Goal: Task Accomplishment & Management: Manage account settings

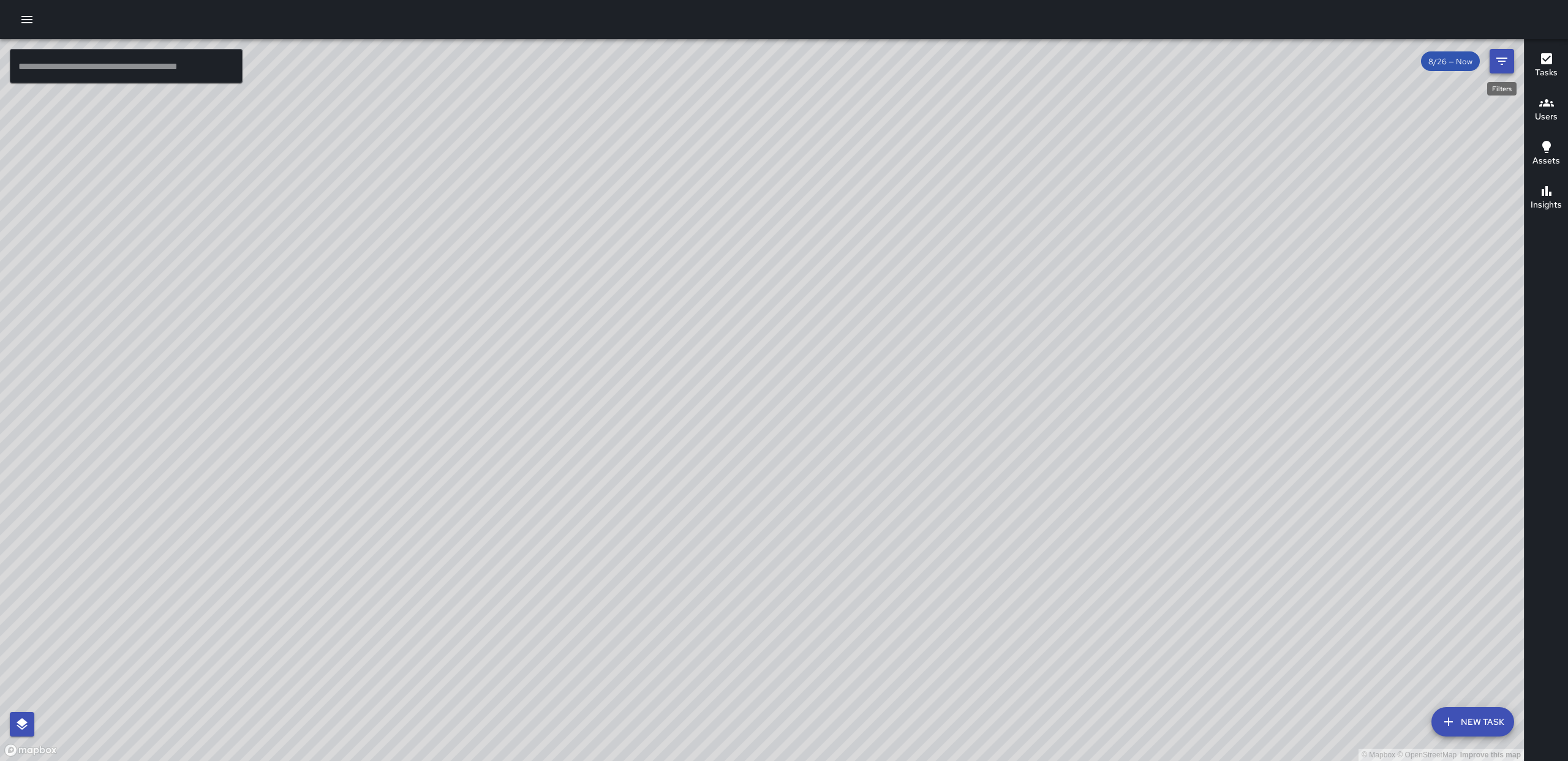
click at [1505, 60] on icon "Filters" at bounding box center [1502, 61] width 15 height 15
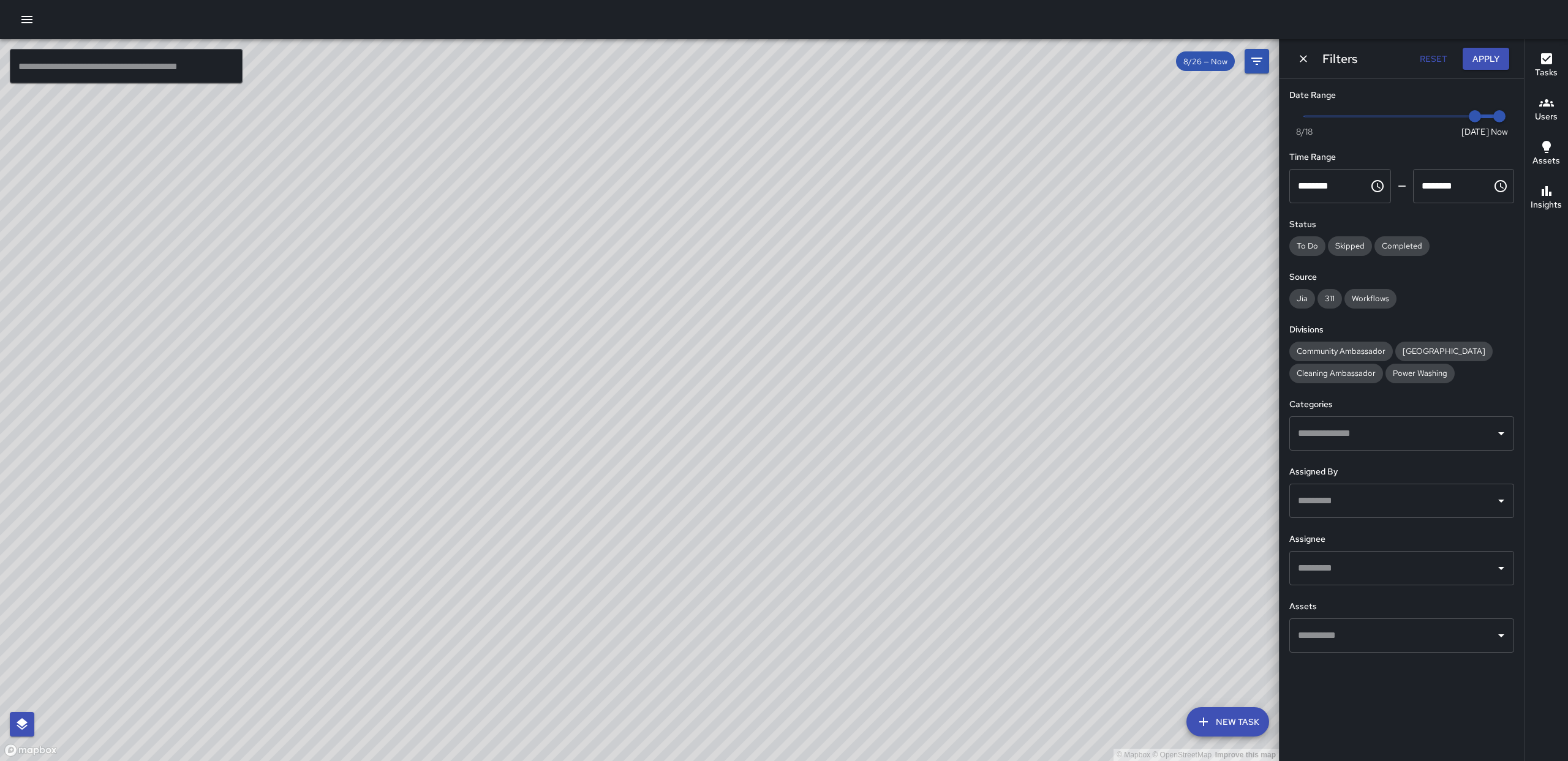
click at [1393, 574] on input "text" at bounding box center [1392, 568] width 196 height 23
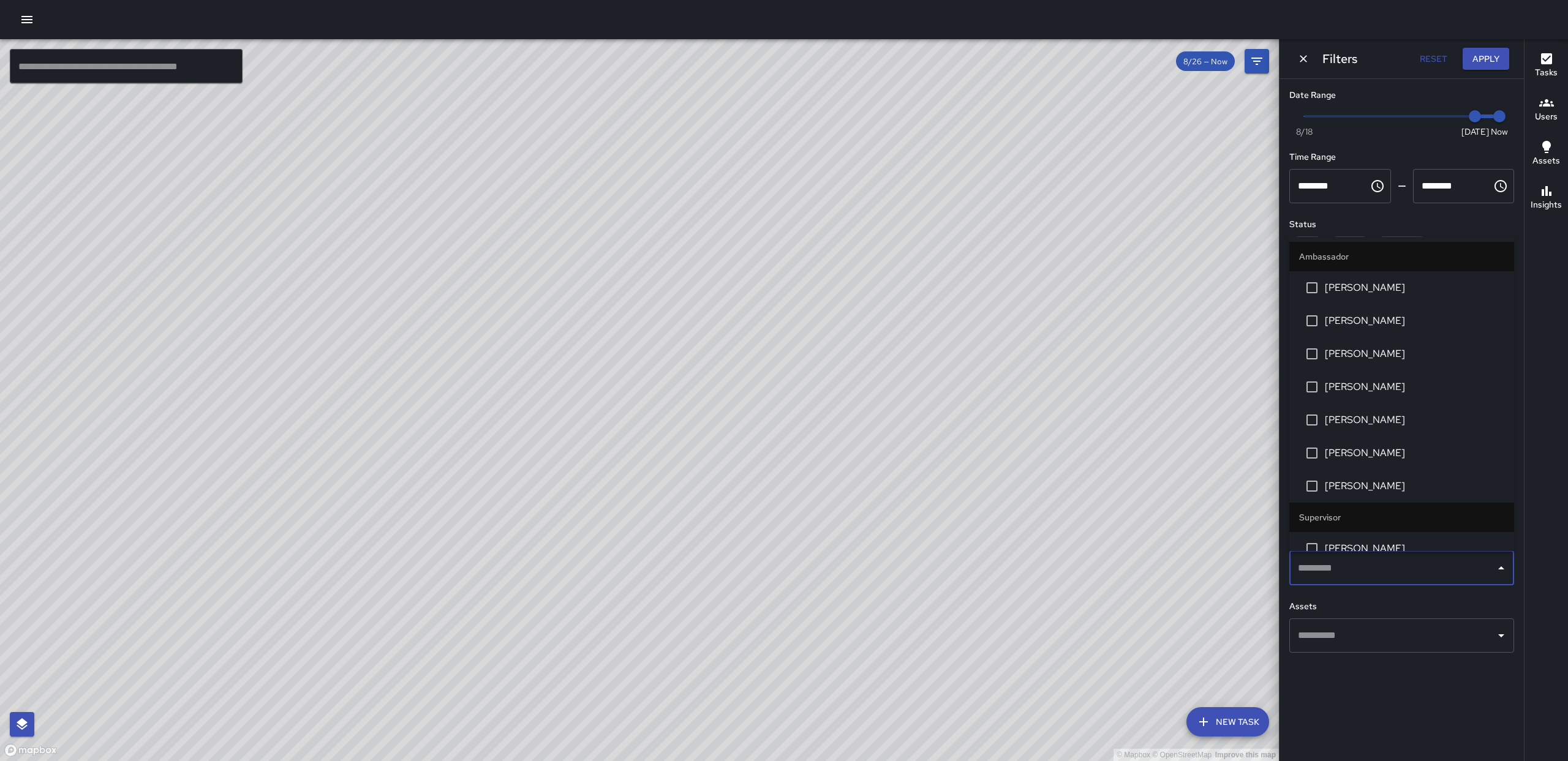
click at [1354, 278] on li "[PERSON_NAME]" at bounding box center [1401, 287] width 225 height 33
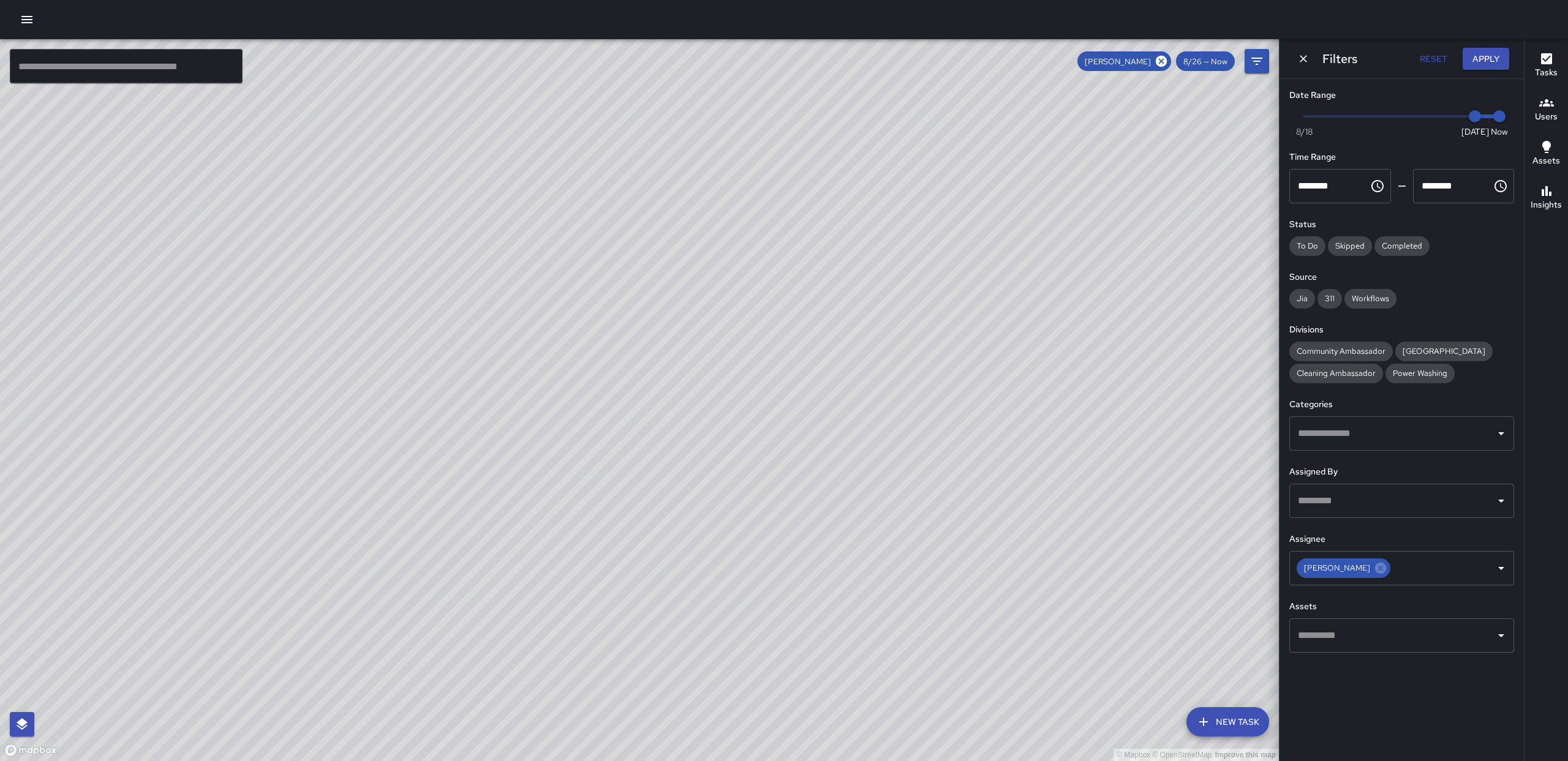
drag, startPoint x: 766, startPoint y: 401, endPoint x: 754, endPoint y: 399, distance: 12.2
click at [767, 401] on div "© Mapbox © OpenStreetMap Improve this map SM [PERSON_NAME] Ambassador Tasks 53 …" at bounding box center [639, 400] width 1278 height 722
drag, startPoint x: 633, startPoint y: 187, endPoint x: 670, endPoint y: 225, distance: 53.0
click at [625, 169] on div "© Mapbox © OpenStreetMap Improve this map" at bounding box center [639, 400] width 1278 height 722
drag, startPoint x: 643, startPoint y: 160, endPoint x: 684, endPoint y: 306, distance: 151.6
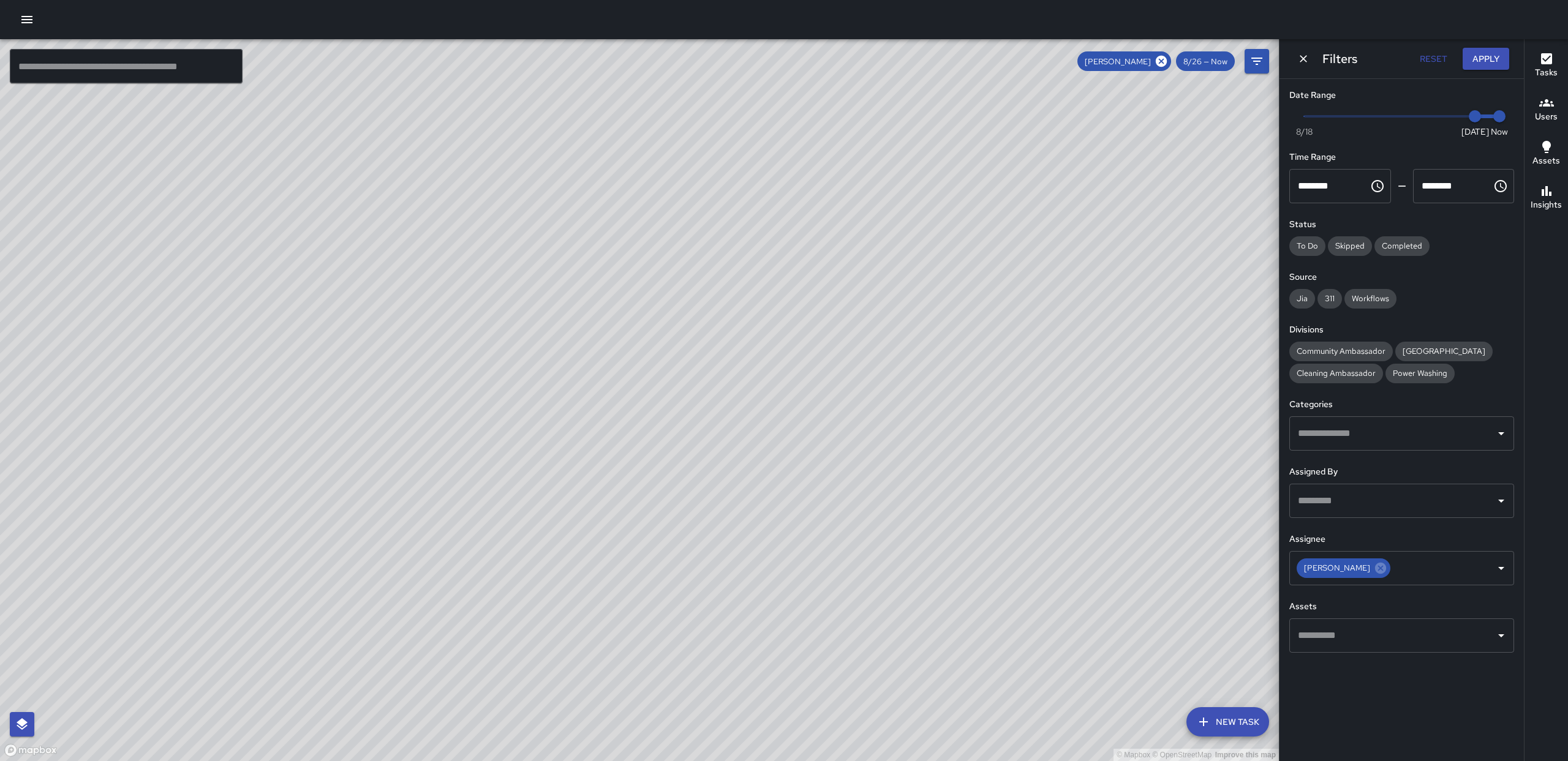
click at [688, 326] on div "© Mapbox © OpenStreetMap Improve this map" at bounding box center [639, 400] width 1278 height 722
drag, startPoint x: 735, startPoint y: 407, endPoint x: 694, endPoint y: 196, distance: 214.9
click at [694, 196] on div "© Mapbox © OpenStreetMap Improve this map" at bounding box center [639, 400] width 1278 height 722
drag, startPoint x: 647, startPoint y: 406, endPoint x: 671, endPoint y: 413, distance: 25.0
click at [685, 396] on div "© Mapbox © OpenStreetMap Improve this map" at bounding box center [639, 400] width 1278 height 722
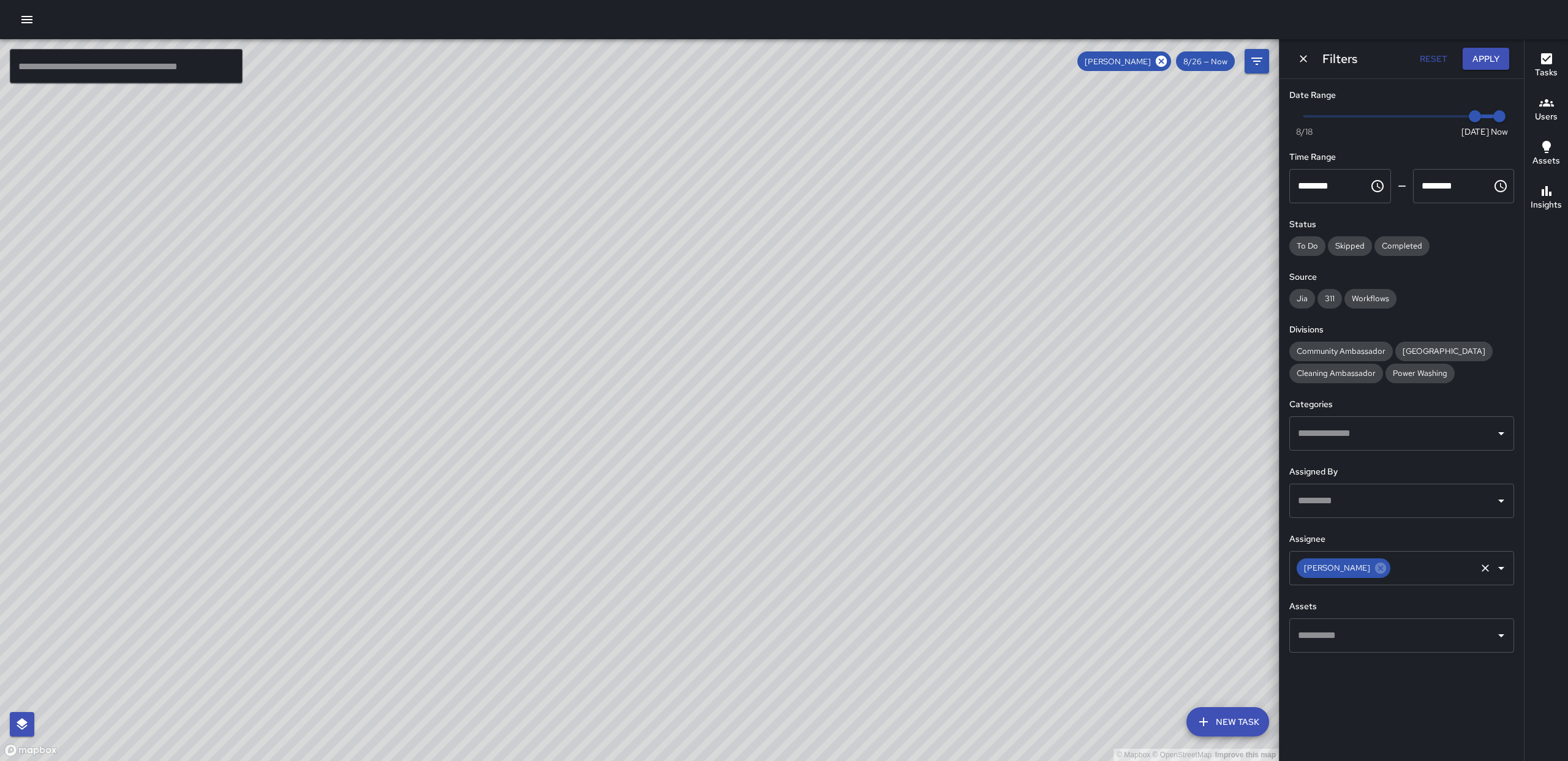
drag, startPoint x: 1390, startPoint y: 569, endPoint x: 1463, endPoint y: 564, distance: 73.2
click at [1386, 569] on icon at bounding box center [1380, 568] width 11 height 11
click at [1501, 564] on icon "Open" at bounding box center [1501, 568] width 15 height 15
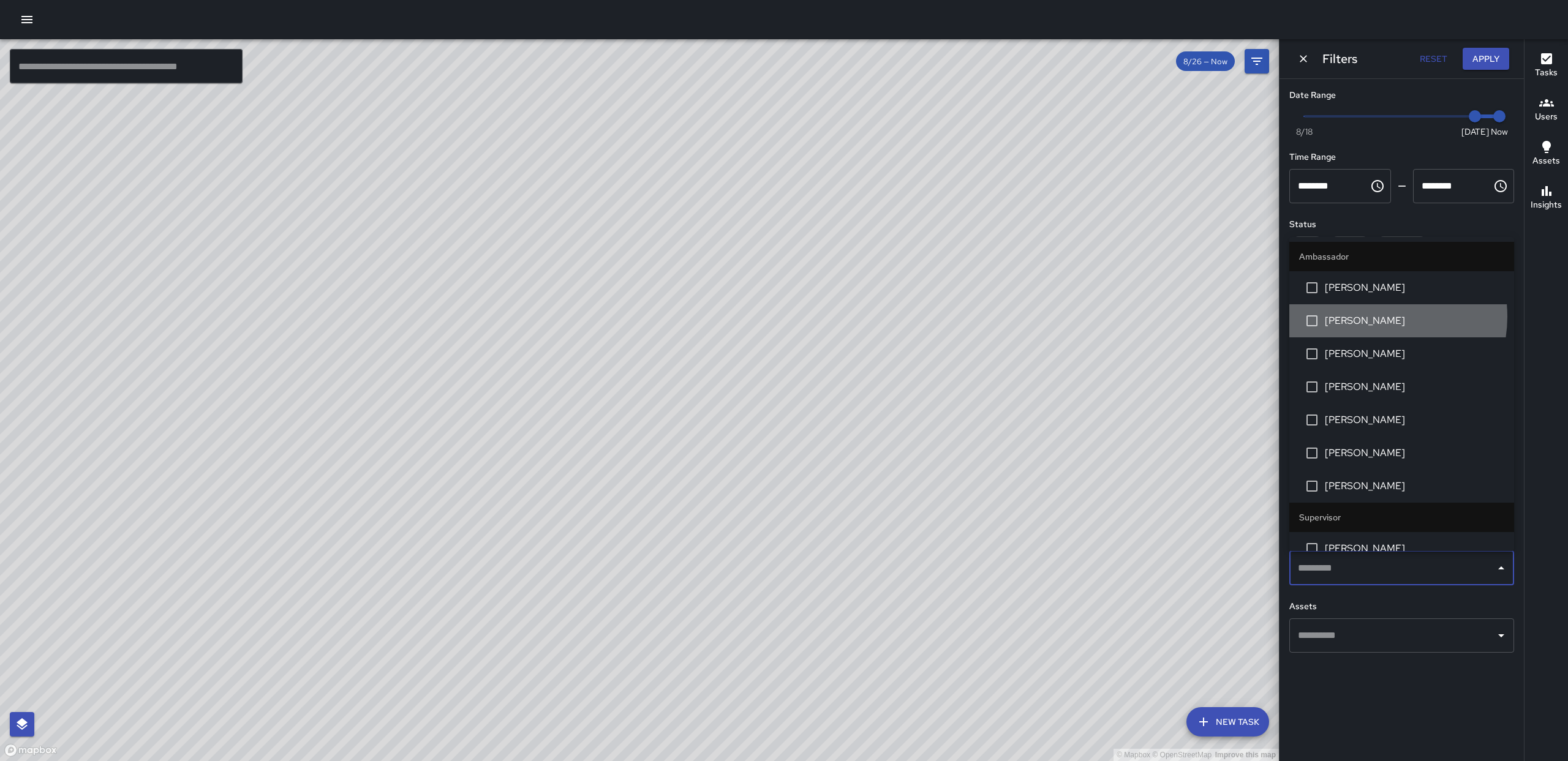
click at [1370, 316] on span "[PERSON_NAME]" at bounding box center [1414, 321] width 180 height 15
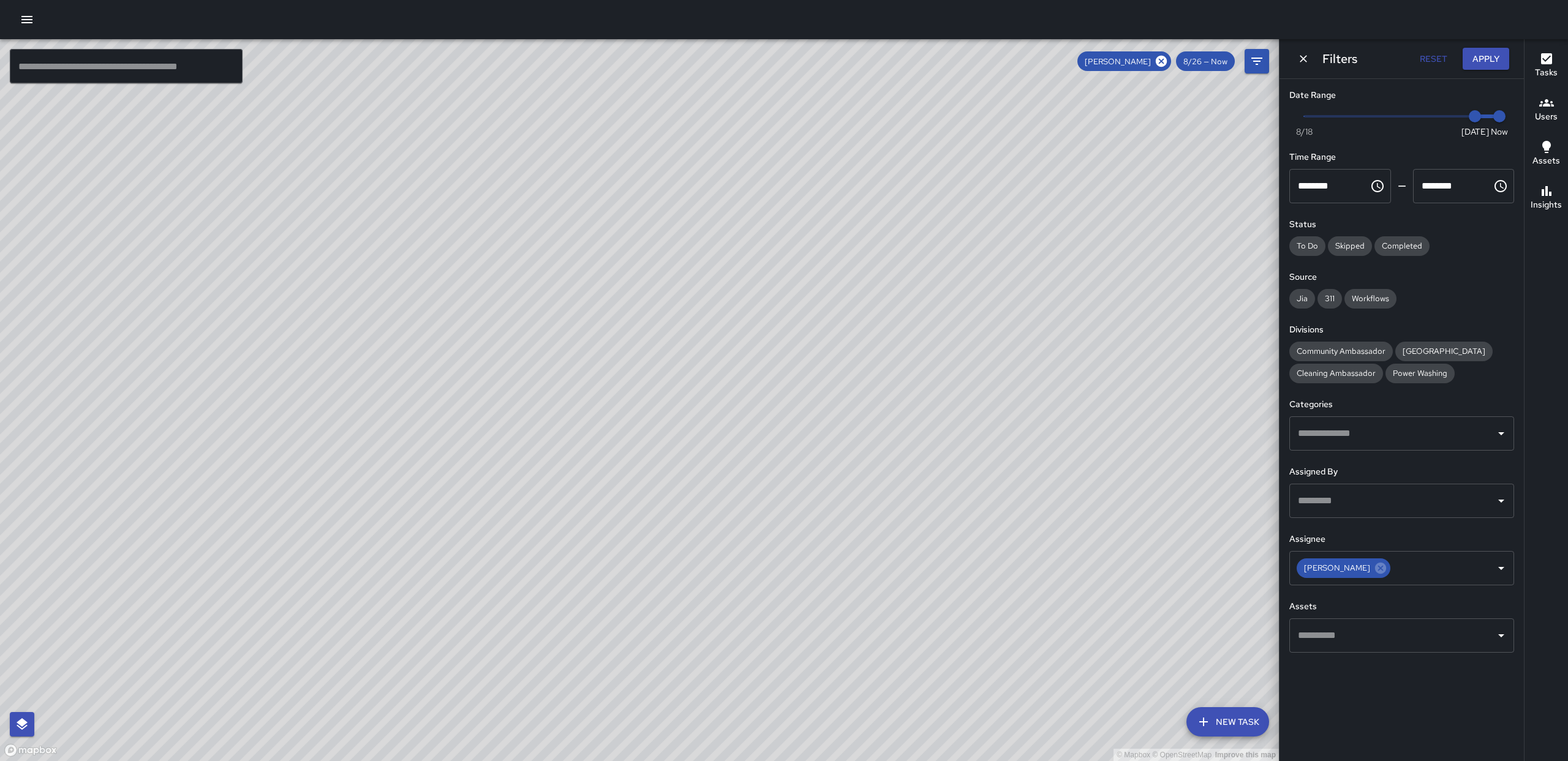
drag, startPoint x: 823, startPoint y: 345, endPoint x: 653, endPoint y: 275, distance: 183.8
click at [720, 516] on div "© Mapbox © OpenStreetMap Improve this map" at bounding box center [639, 400] width 1278 height 722
click at [1374, 566] on icon at bounding box center [1380, 568] width 13 height 13
click at [1509, 566] on button "Open" at bounding box center [1501, 568] width 17 height 17
click at [28, 17] on icon "button" at bounding box center [27, 19] width 15 height 15
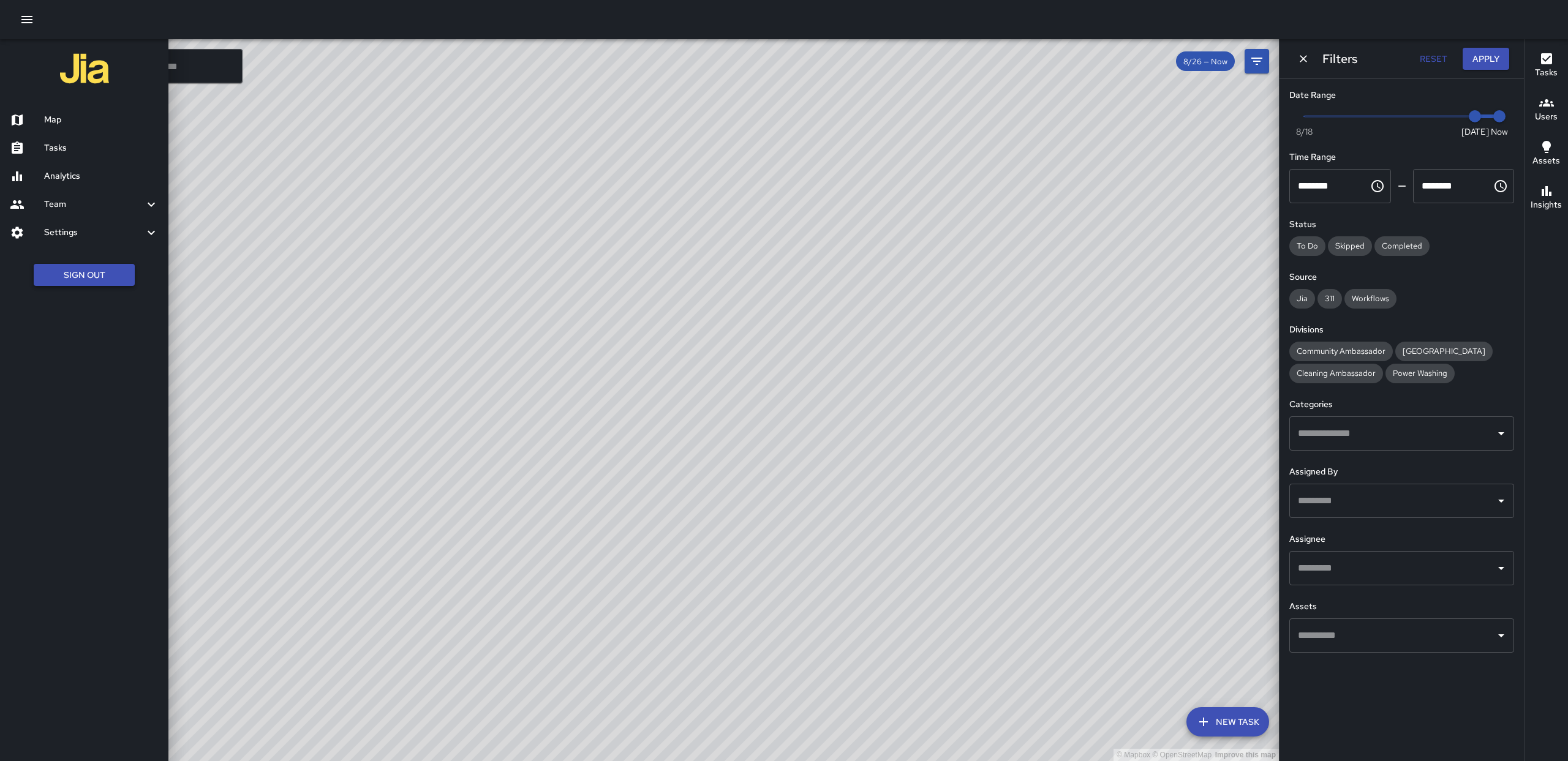
click at [88, 265] on button "Sign Out" at bounding box center [84, 276] width 101 height 23
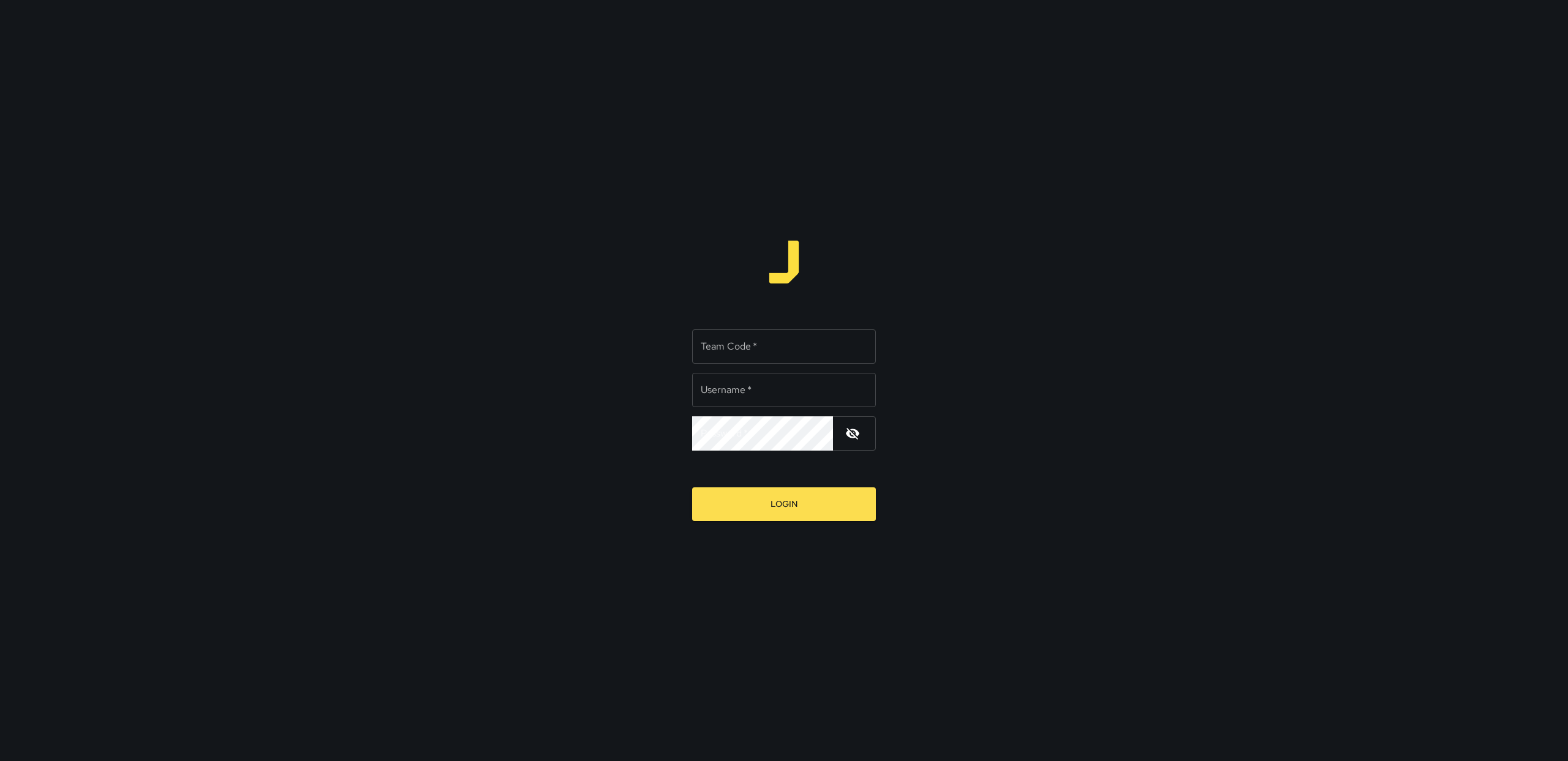
type input "******"
click at [765, 358] on input "Team Code   *" at bounding box center [783, 346] width 183 height 35
type input "******"
drag, startPoint x: 765, startPoint y: 393, endPoint x: 608, endPoint y: 369, distance: 158.8
click at [608, 369] on div "Team Code   * ****** Team Code   * Username   * ****** Username   * Password   …" at bounding box center [784, 380] width 1568 height 761
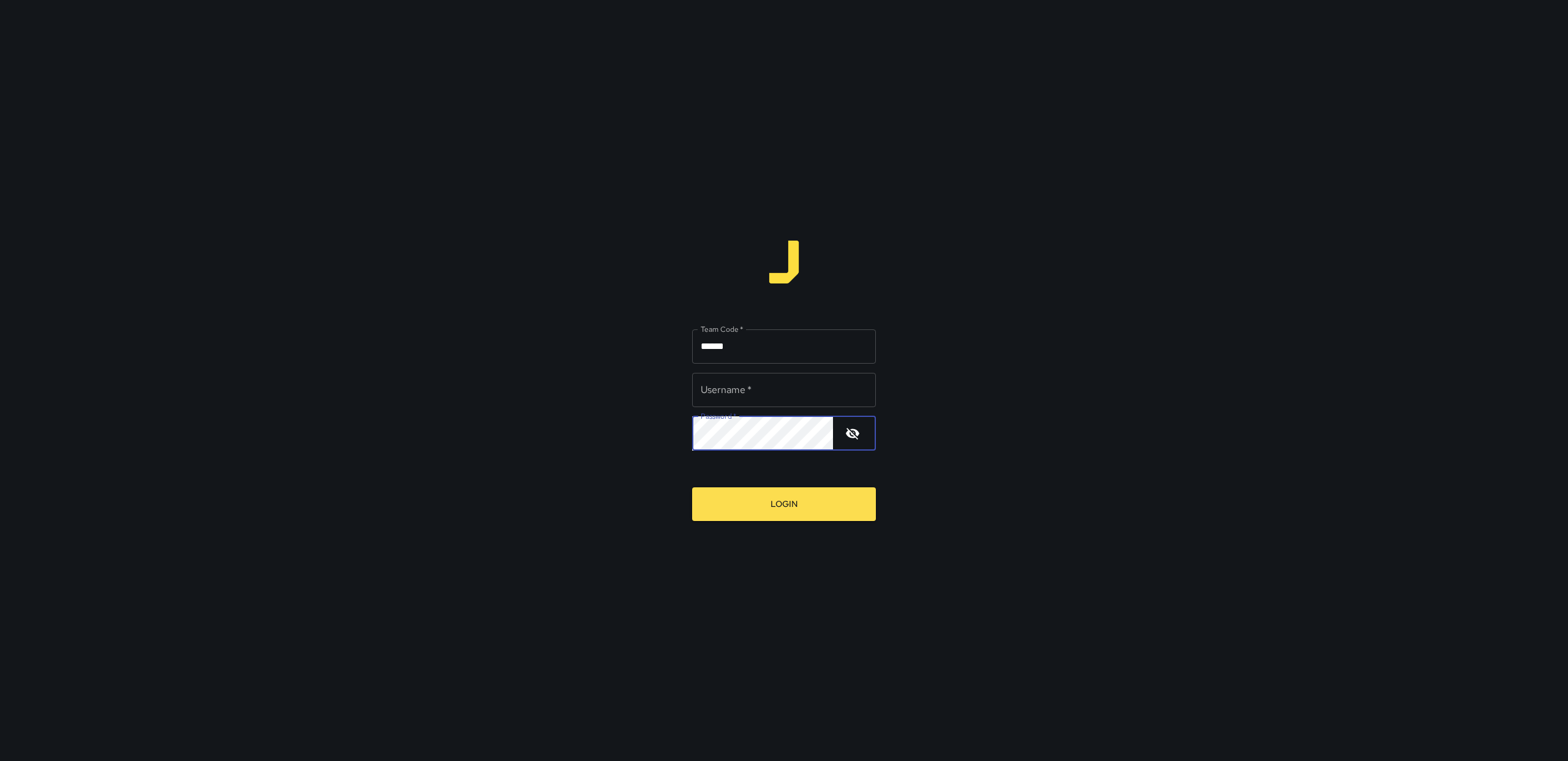
click at [665, 431] on div "Team Code   * ****** Team Code   * Username   * Username   * Password   * Passw…" at bounding box center [784, 380] width 1568 height 761
click at [852, 433] on icon "button" at bounding box center [852, 433] width 13 height 12
click at [752, 384] on input "Username   *" at bounding box center [783, 390] width 183 height 35
click at [728, 392] on input "Username   *" at bounding box center [783, 390] width 183 height 35
click at [712, 399] on input "Username   *" at bounding box center [783, 390] width 183 height 35
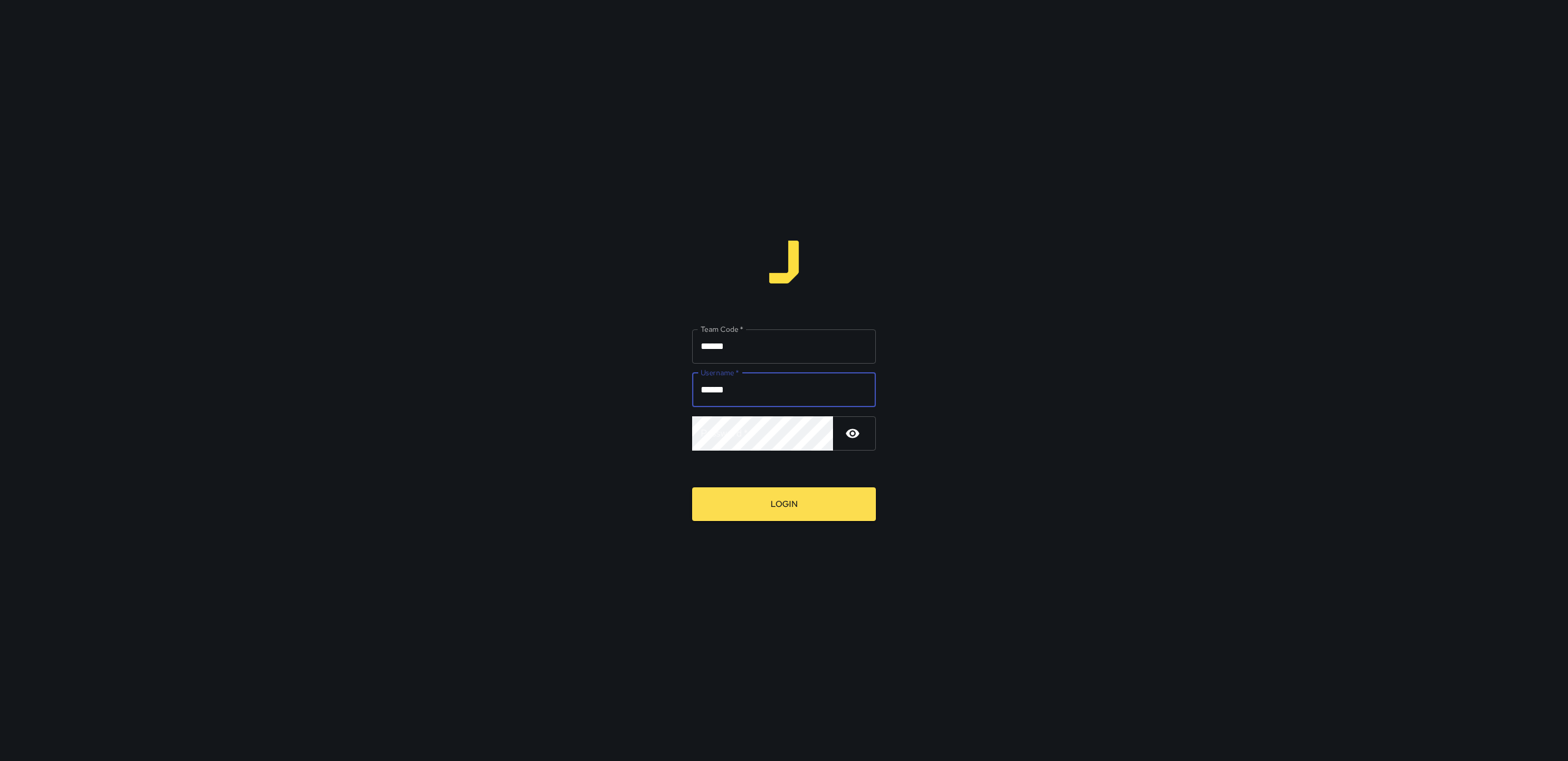
type input "******"
click at [692, 487] on button "Login" at bounding box center [783, 504] width 183 height 34
